Goal: Register for event/course

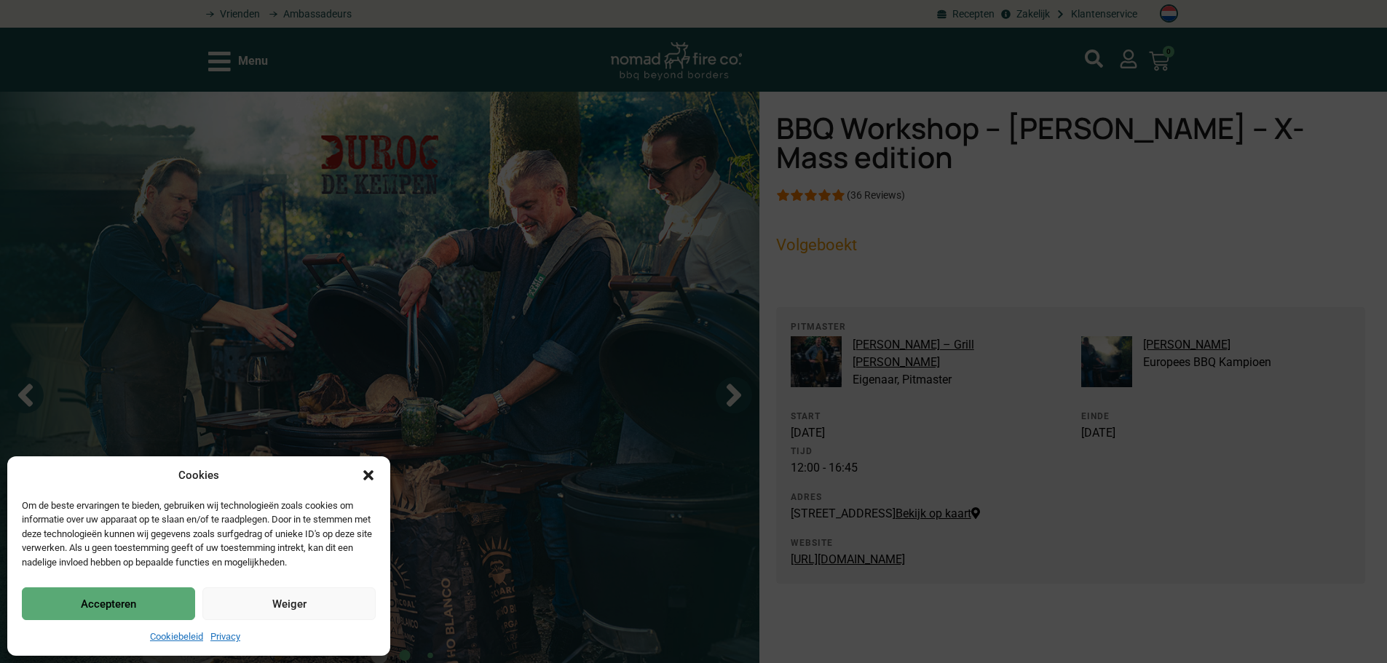
click at [123, 603] on button "Accepteren" at bounding box center [108, 604] width 173 height 33
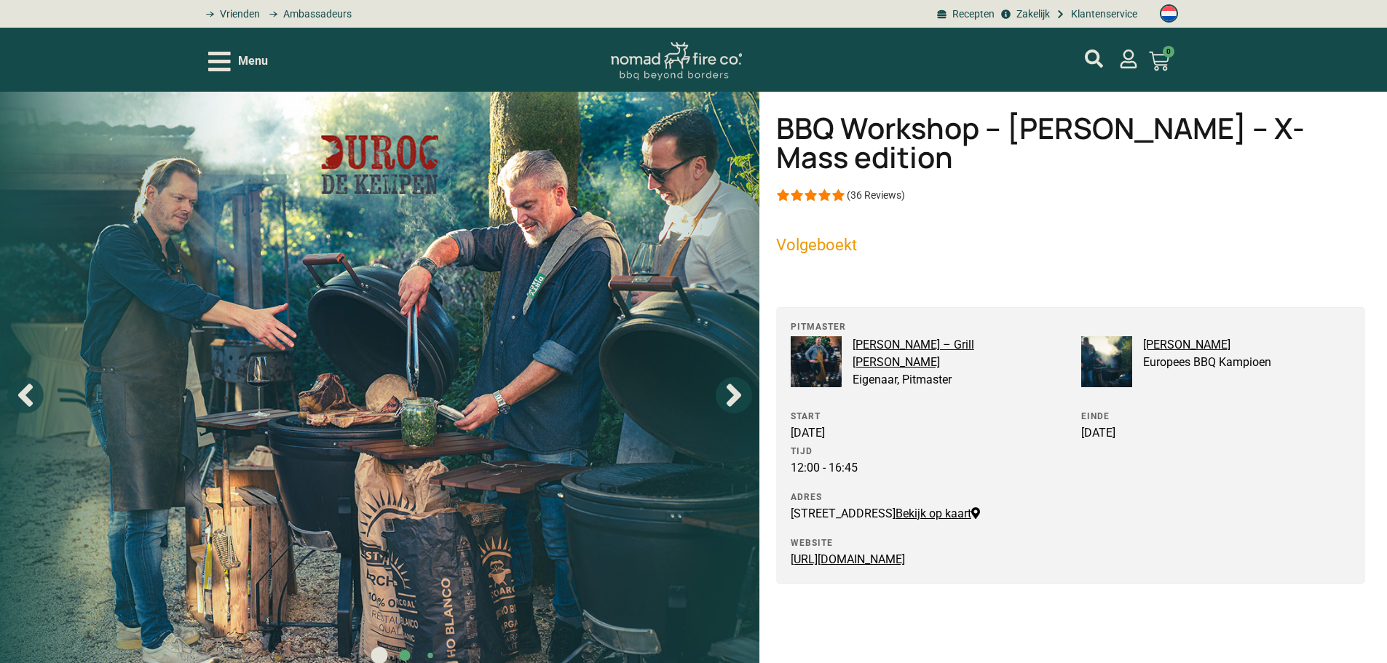
click at [238, 54] on span "Menu" at bounding box center [253, 60] width 30 height 17
click at [207, 58] on header "Menu Geen producten in je winkelwagen. € 0,00 0 Winkelwagen" at bounding box center [693, 60] width 1387 height 64
click at [229, 58] on icon "Open/Close Menu" at bounding box center [219, 61] width 23 height 25
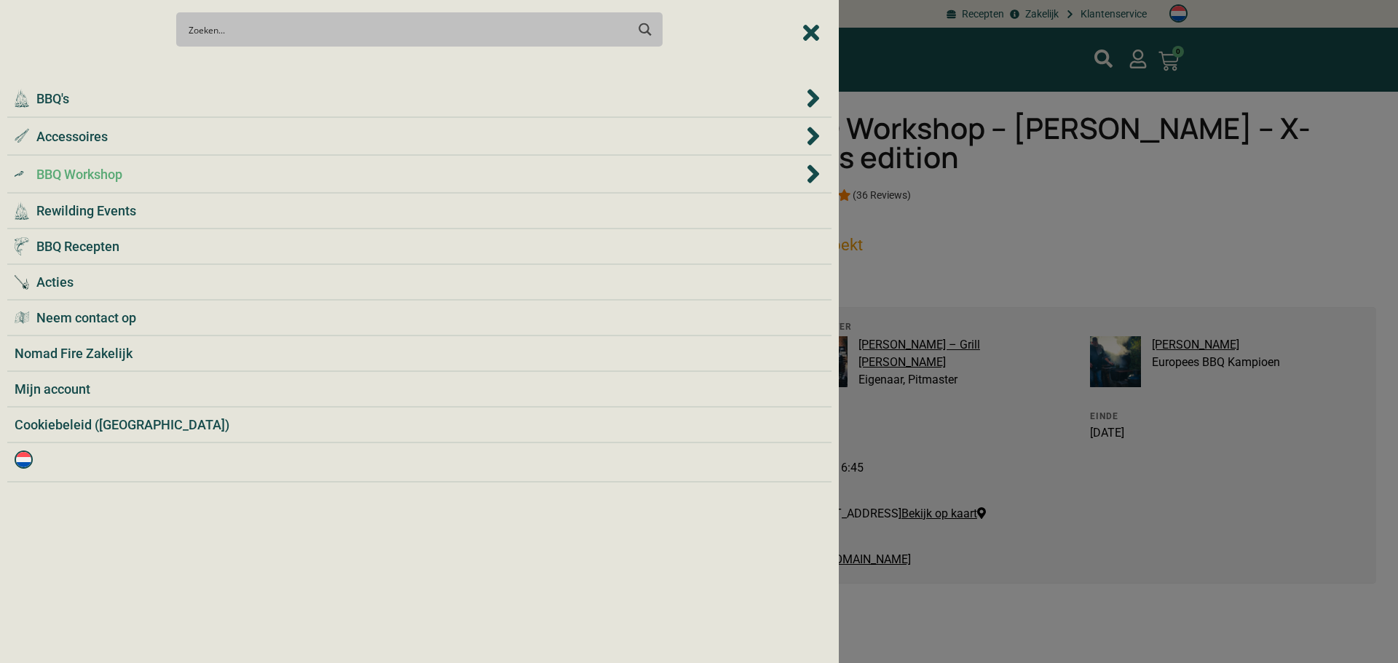
click at [93, 170] on span "BBQ Workshop" at bounding box center [79, 175] width 86 height 20
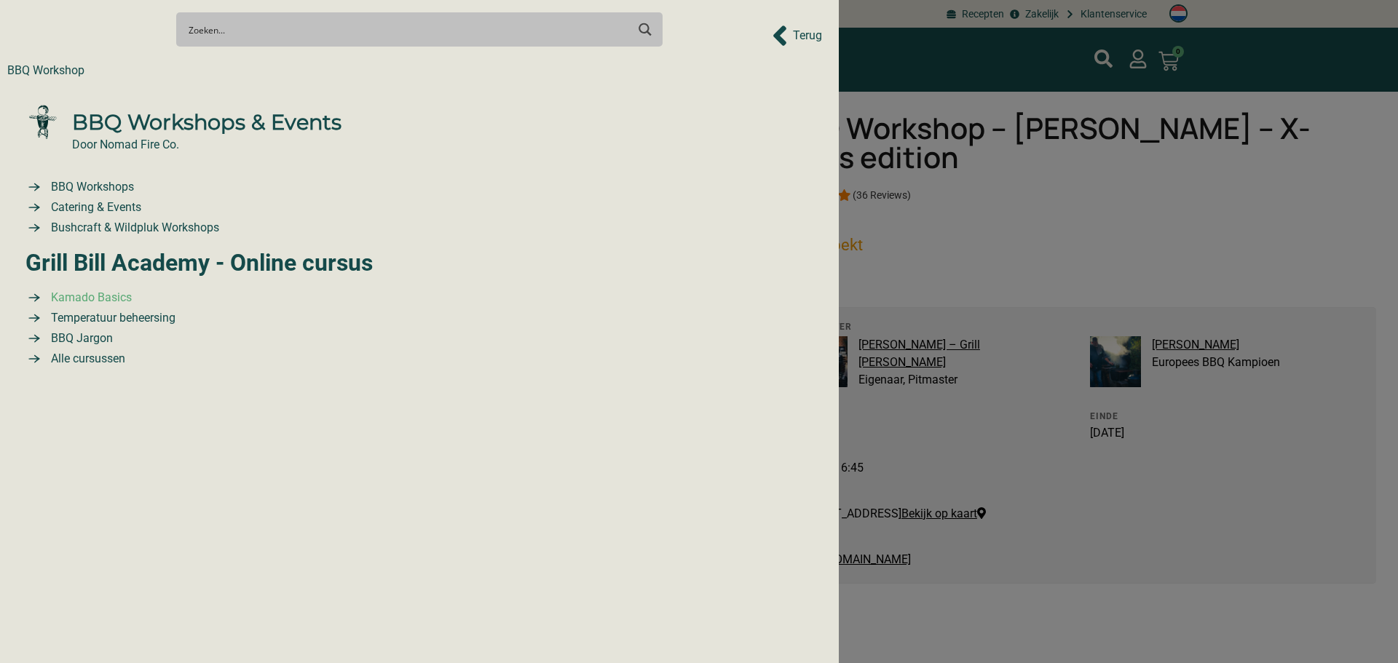
click at [121, 307] on span "Kamado Basics" at bounding box center [89, 297] width 84 height 17
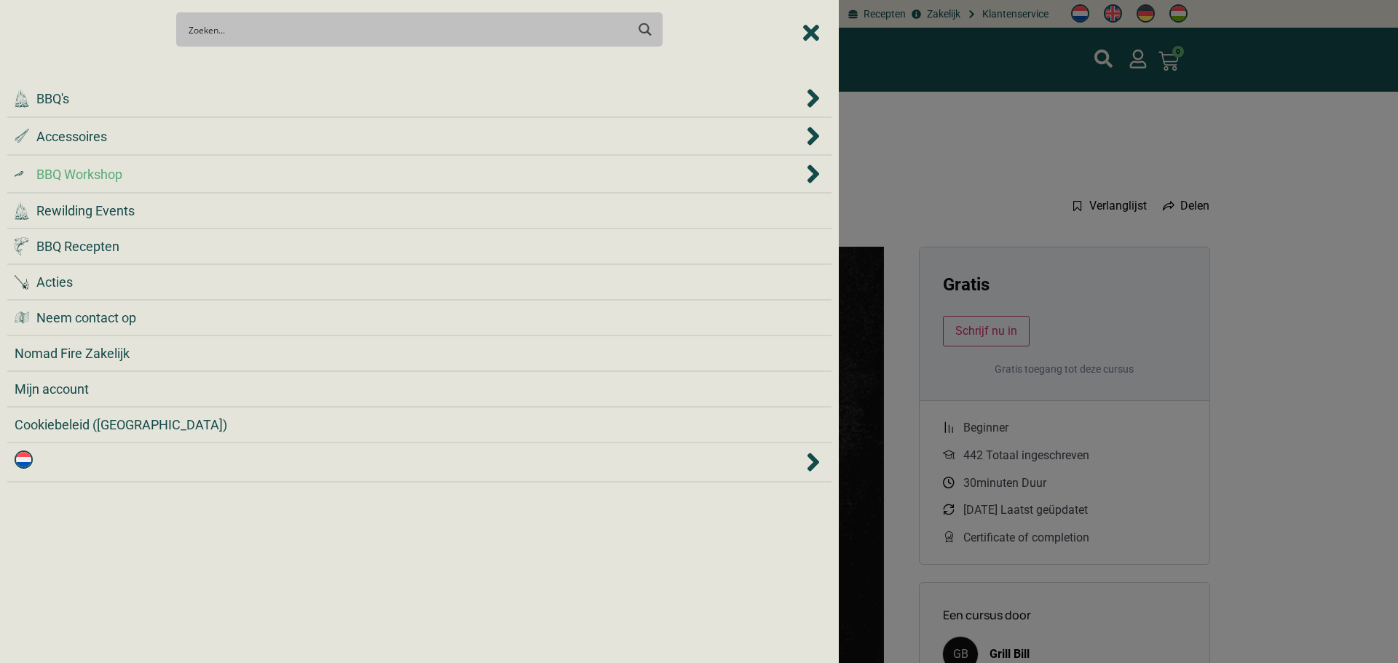
click at [93, 173] on span "BBQ Workshop" at bounding box center [79, 175] width 86 height 20
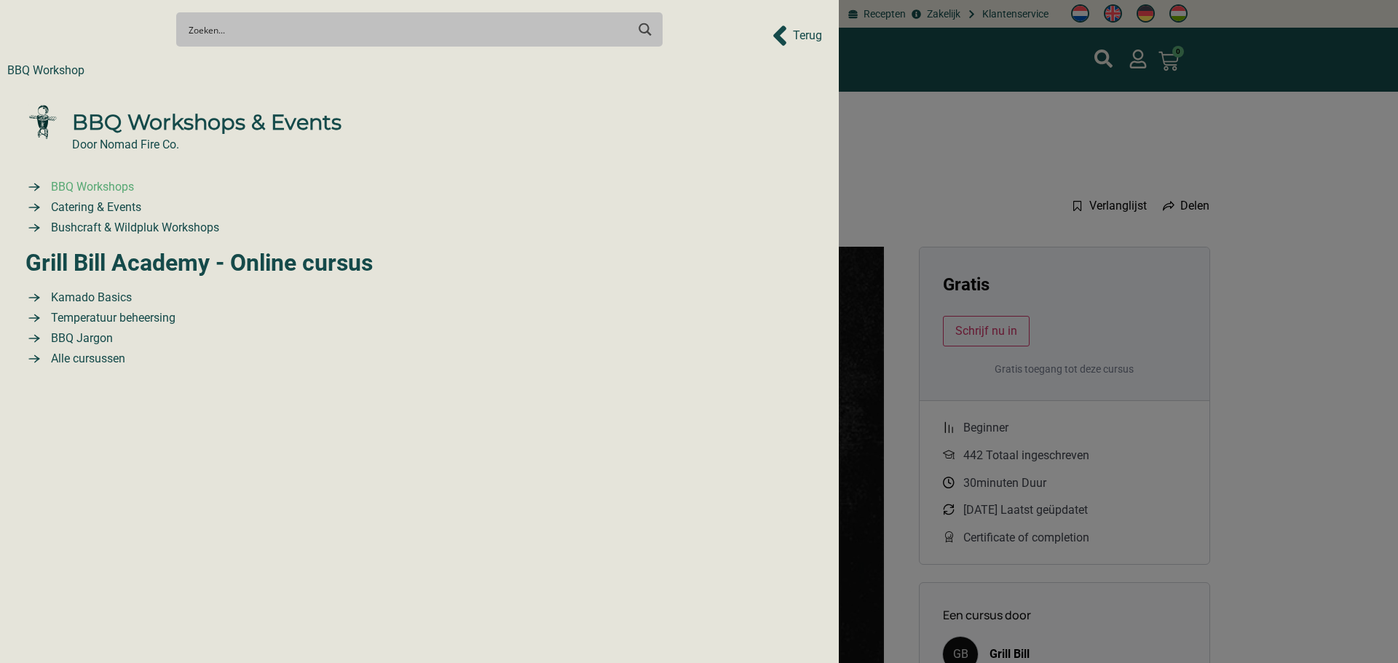
click at [129, 189] on span "BBQ Workshops" at bounding box center [90, 186] width 87 height 17
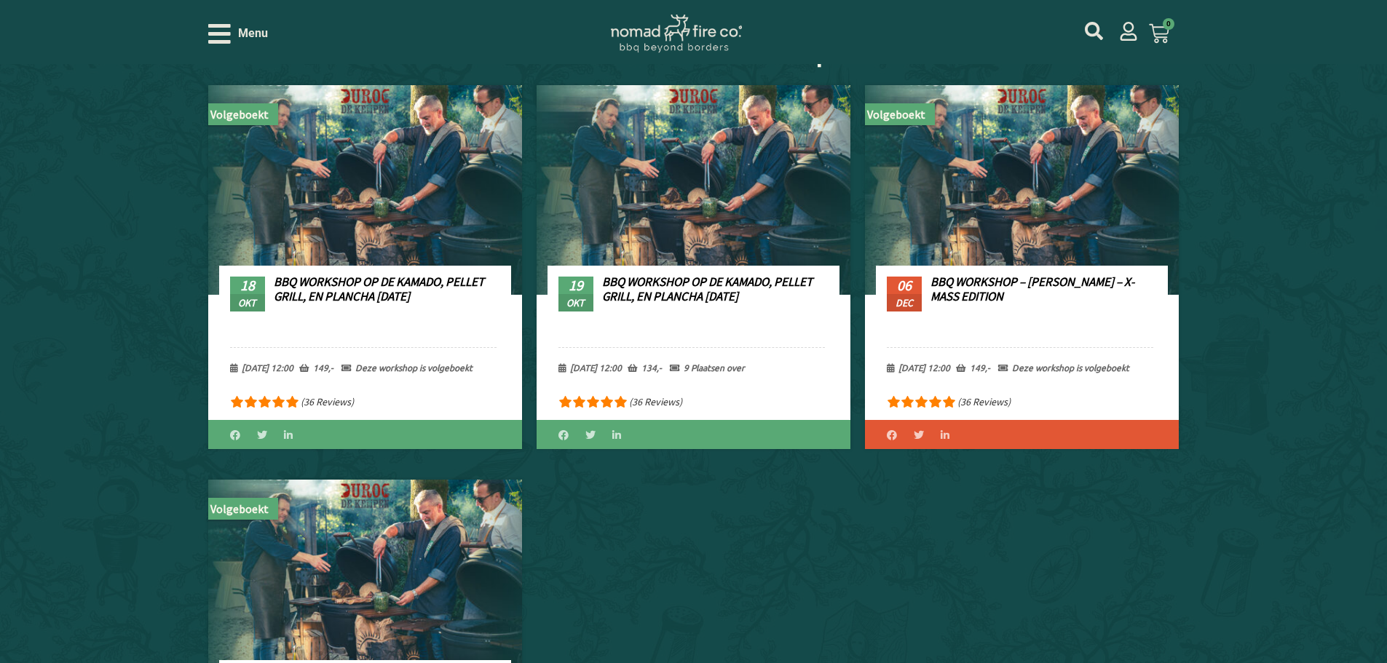
scroll to position [582, 0]
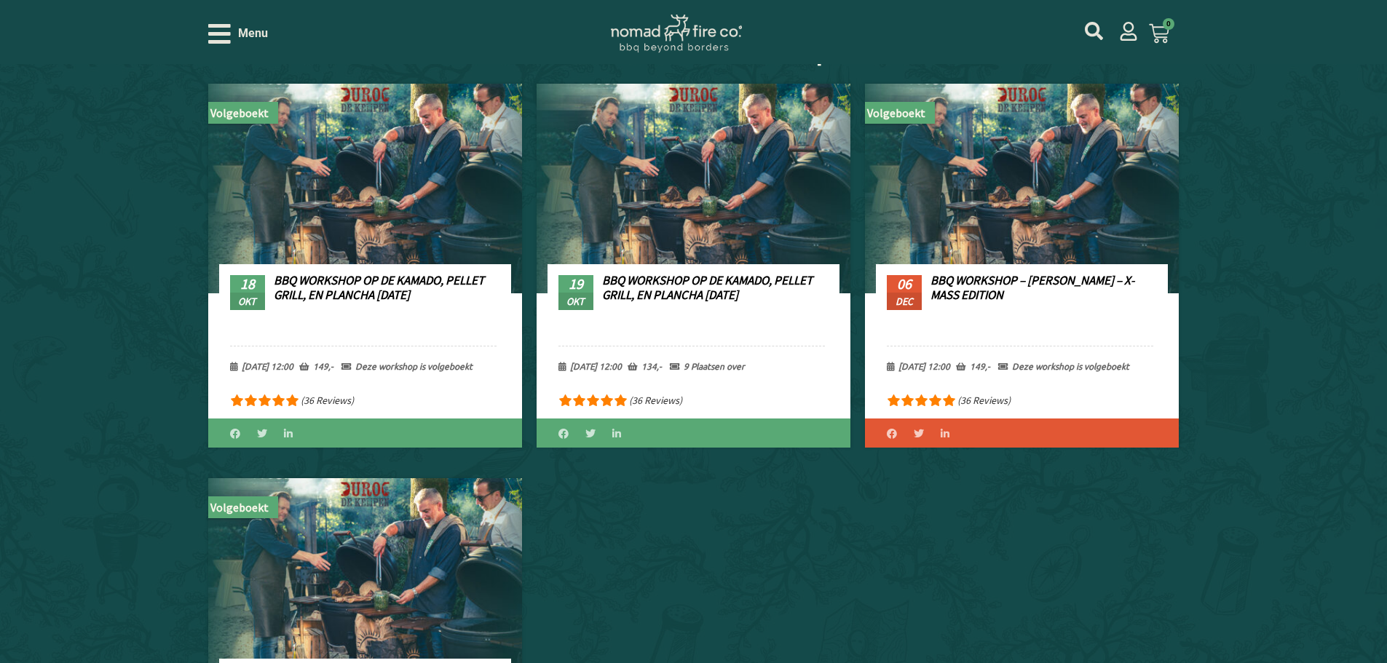
click at [224, 40] on icon "Open/Close Menu" at bounding box center [219, 34] width 23 height 20
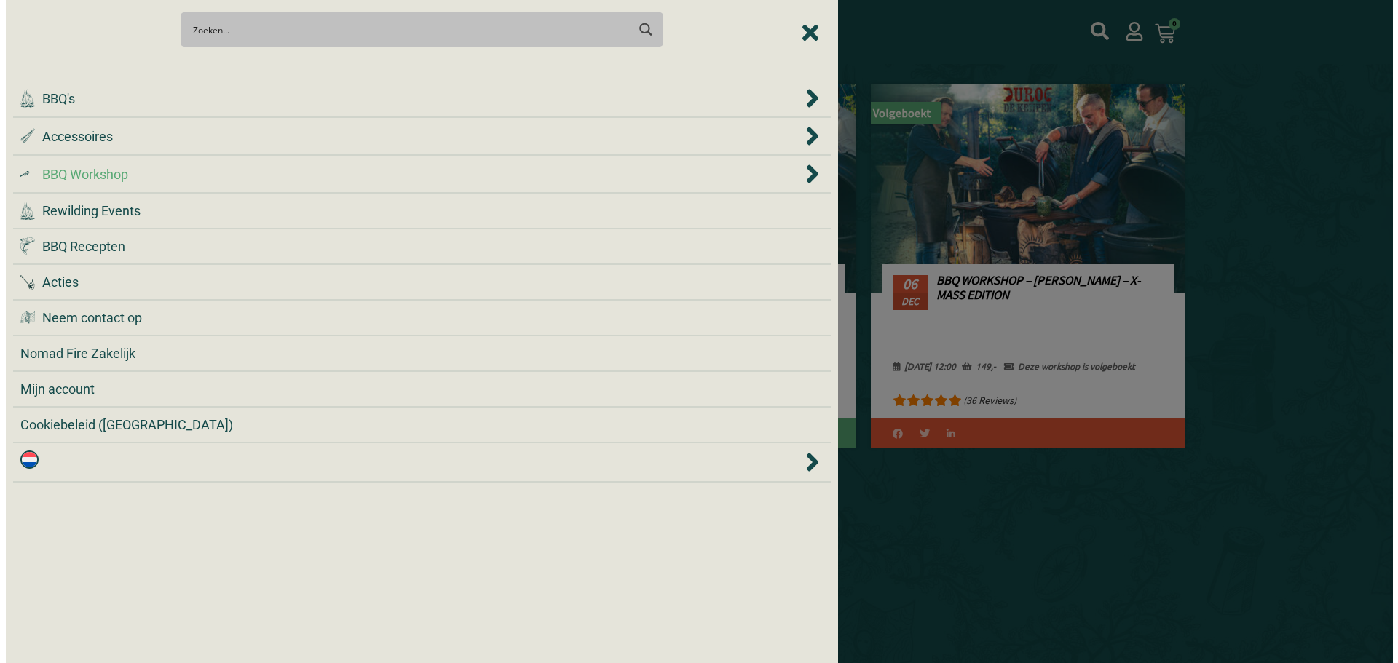
scroll to position [561, 0]
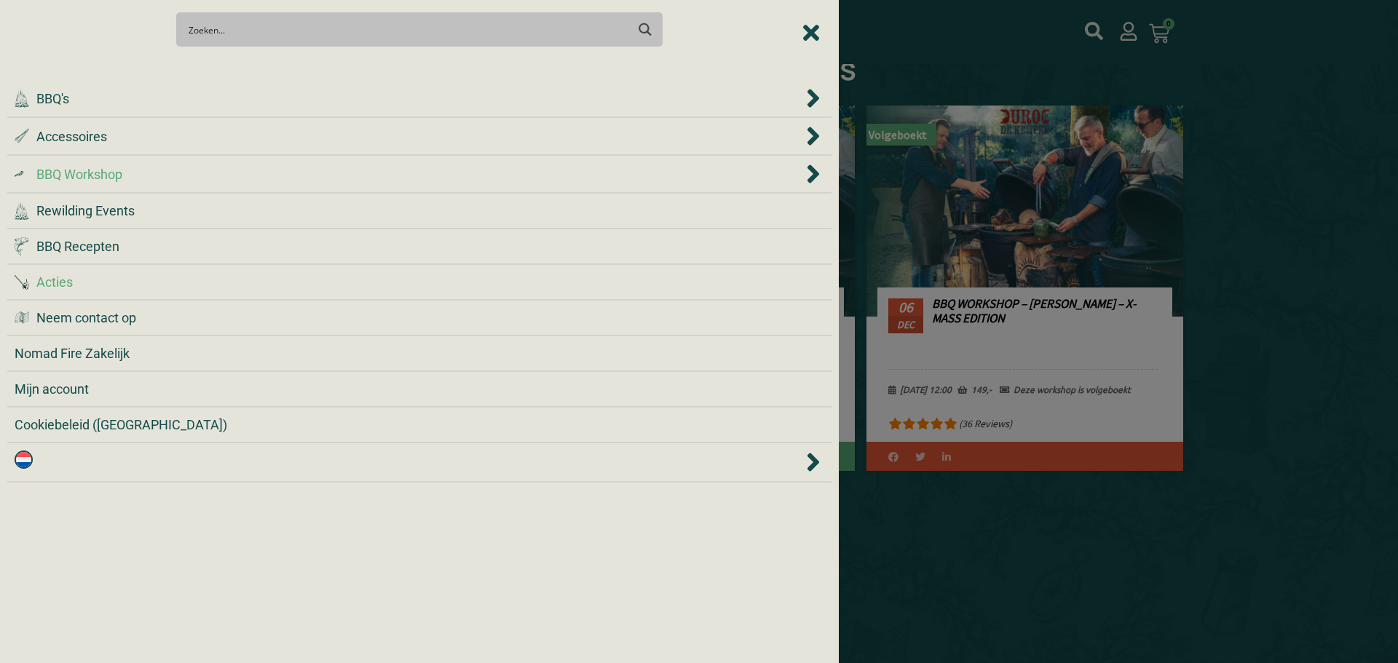
click at [68, 283] on span "Acties" at bounding box center [54, 282] width 36 height 20
click at [176, 282] on div "Acties" at bounding box center [420, 282] width 810 height 20
click at [1254, 159] on div at bounding box center [699, 331] width 1398 height 663
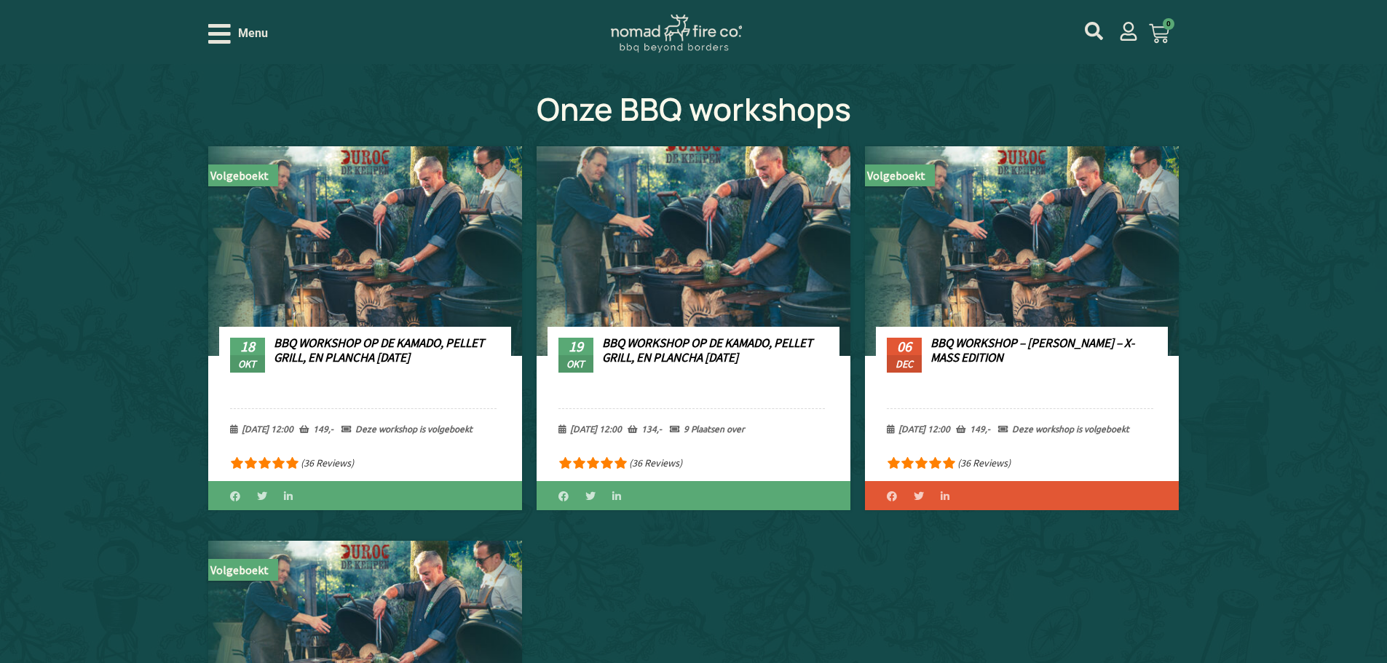
scroll to position [364, 0]
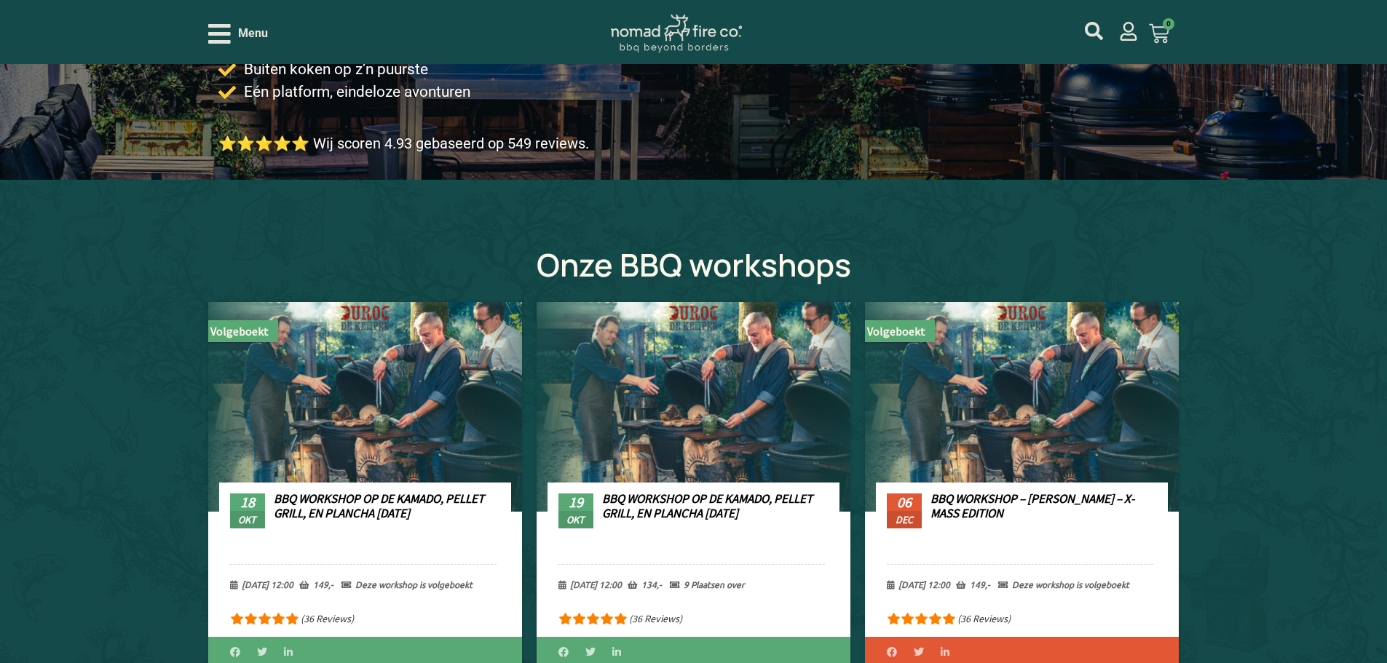
click at [665, 31] on img at bounding box center [676, 34] width 131 height 39
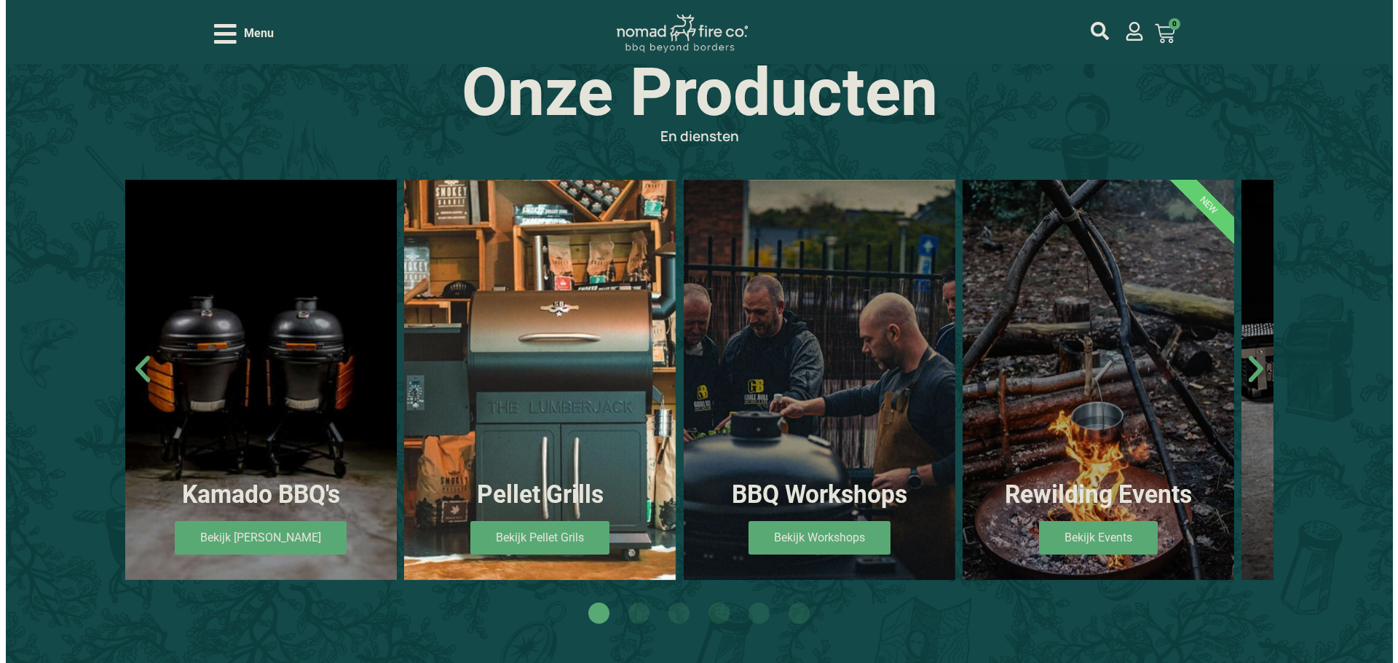
scroll to position [1092, 0]
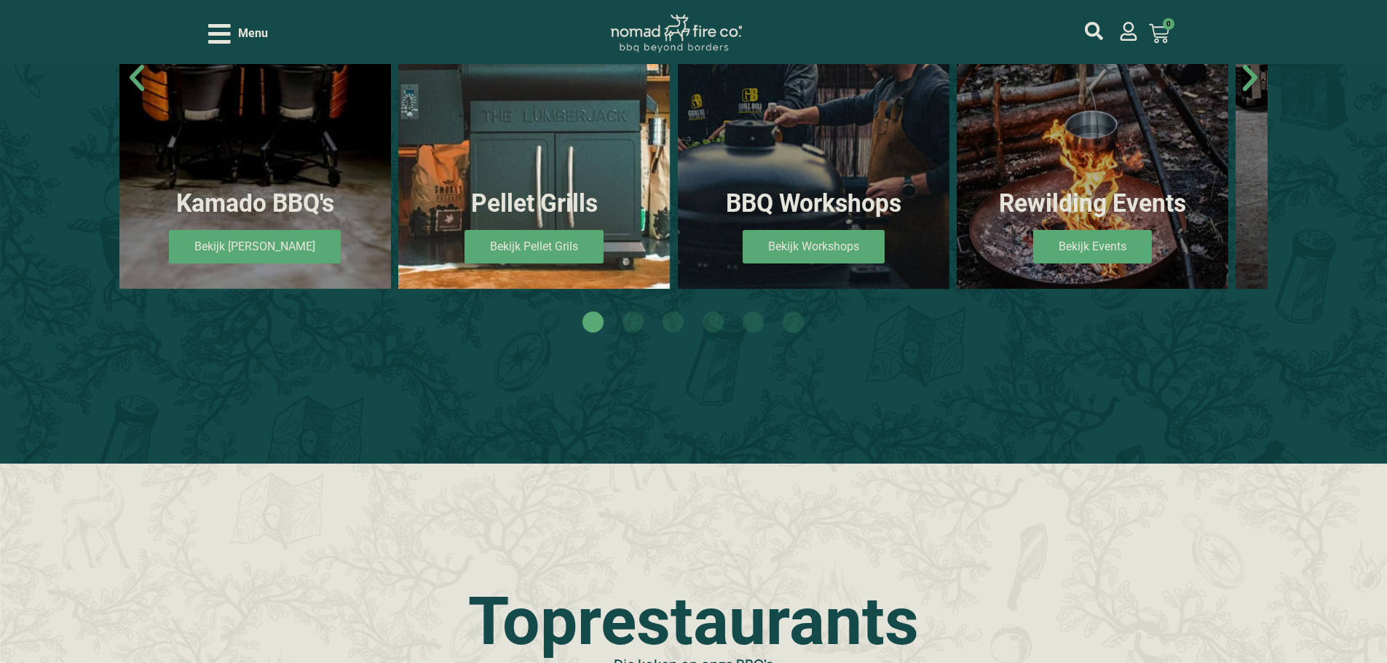
click at [231, 45] on div "Menu" at bounding box center [238, 33] width 60 height 25
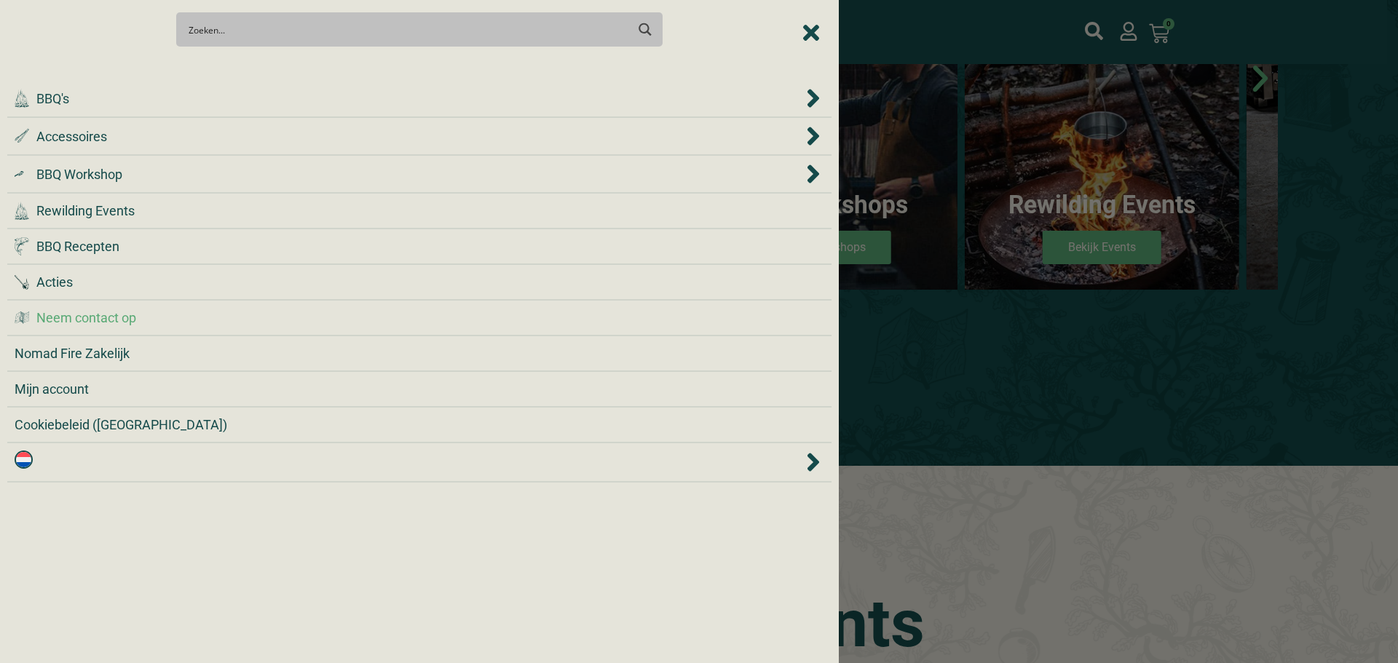
click at [74, 315] on span "Neem contact op" at bounding box center [86, 318] width 100 height 20
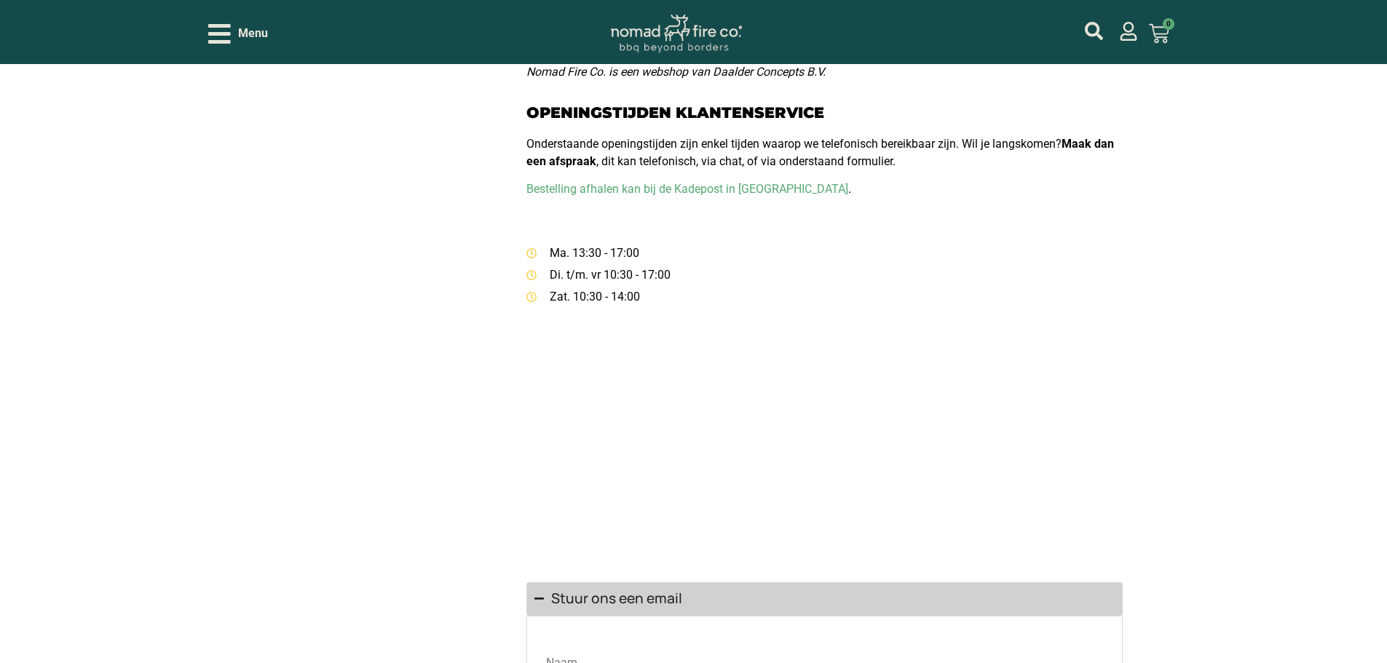
scroll to position [801, 0]
